Goal: Find specific page/section: Find specific page/section

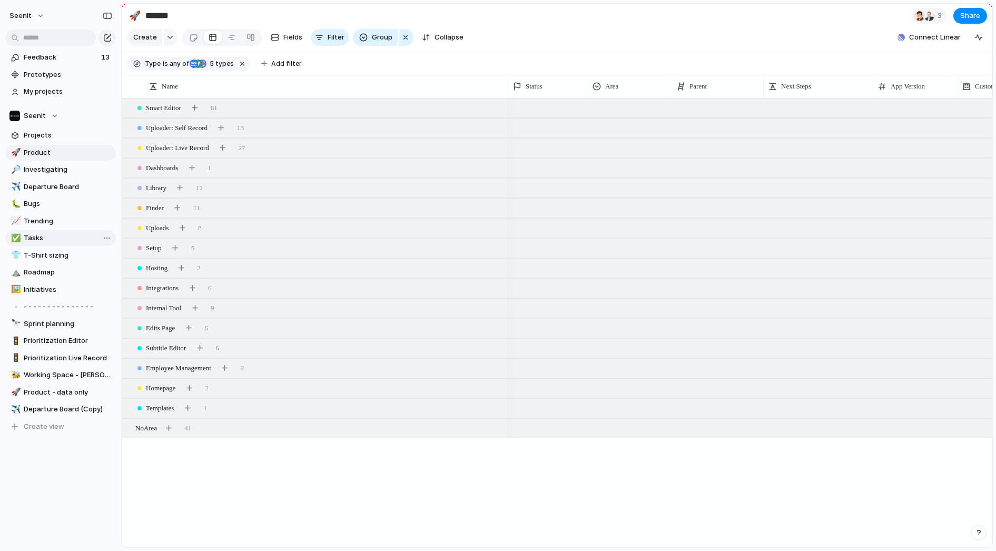
click at [34, 236] on span "Tasks" at bounding box center [68, 238] width 88 height 11
type input "*****"
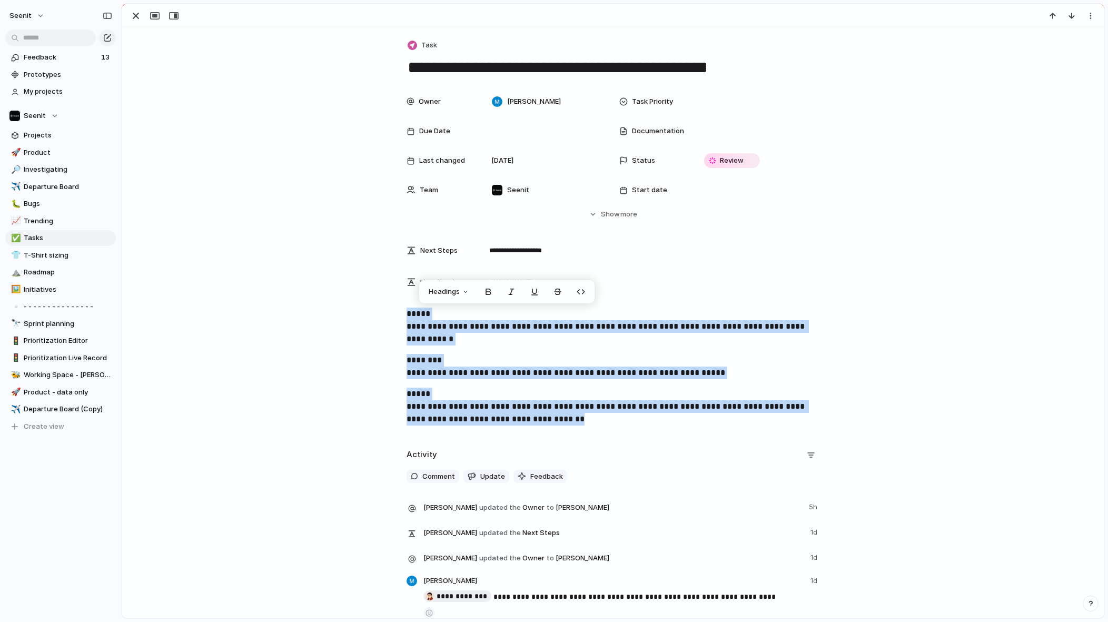
drag, startPoint x: 412, startPoint y: 317, endPoint x: 666, endPoint y: 425, distance: 276.3
click at [667, 425] on div "**********" at bounding box center [613, 371] width 956 height 126
